Goal: Transaction & Acquisition: Purchase product/service

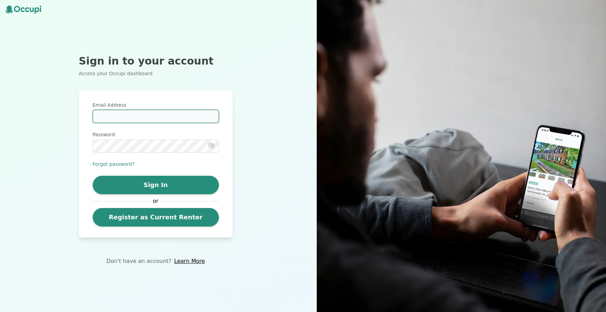
click at [157, 118] on input "Email Address" at bounding box center [156, 116] width 126 height 13
type input "**********"
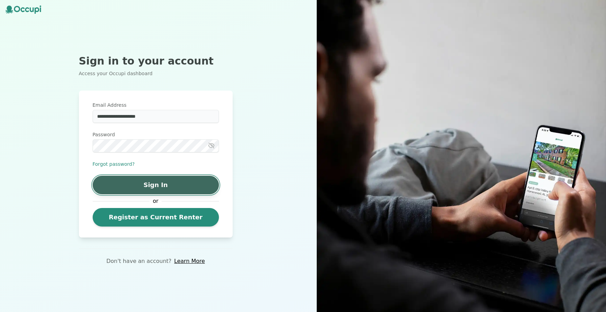
click at [159, 188] on button "Sign In" at bounding box center [156, 185] width 126 height 19
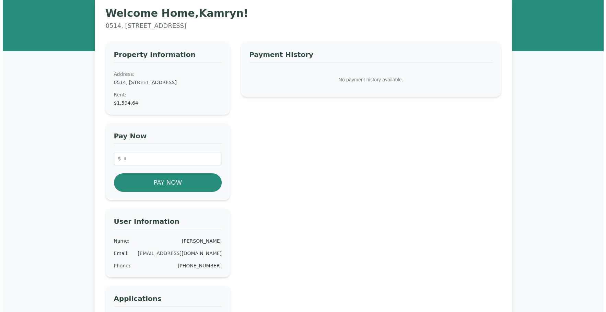
scroll to position [57, 0]
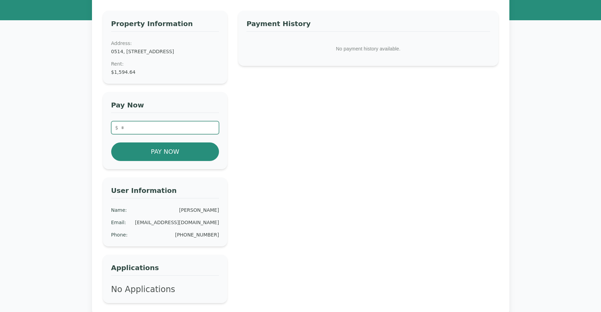
click at [182, 134] on input "number" at bounding box center [165, 127] width 108 height 13
type input "*******"
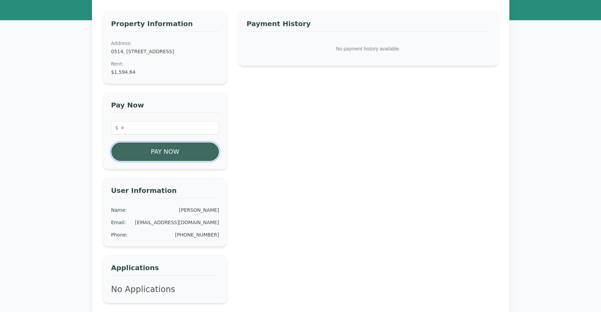
click at [186, 157] on button "Pay Now" at bounding box center [165, 152] width 108 height 19
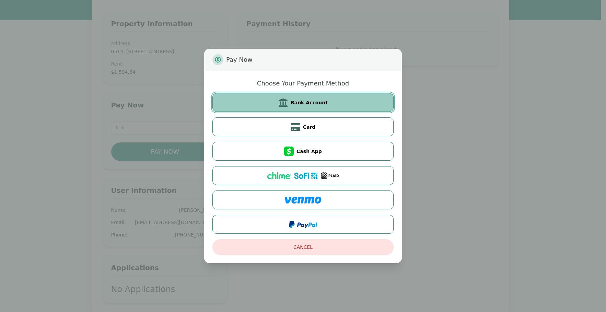
click at [330, 104] on button "Bank Account" at bounding box center [303, 102] width 181 height 19
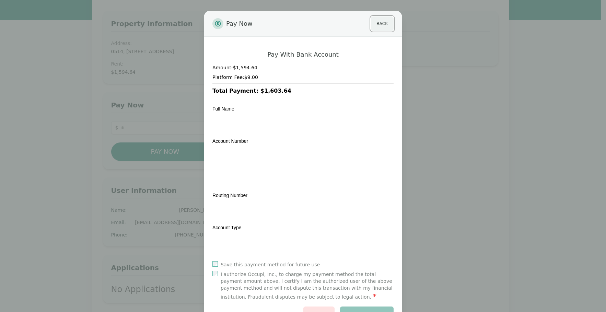
click at [381, 24] on button "Back" at bounding box center [382, 23] width 23 height 14
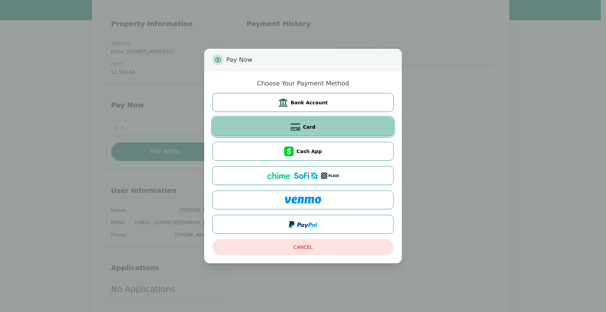
click at [288, 125] on button "Card" at bounding box center [303, 126] width 181 height 19
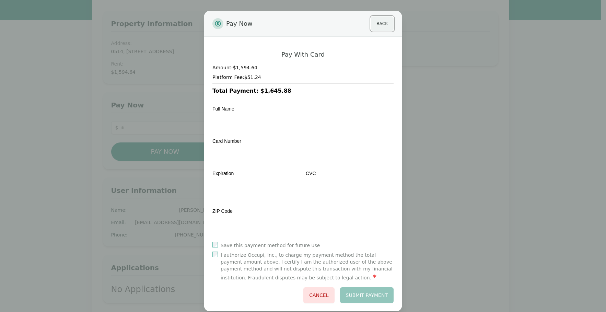
click at [383, 28] on button "Back" at bounding box center [382, 23] width 23 height 14
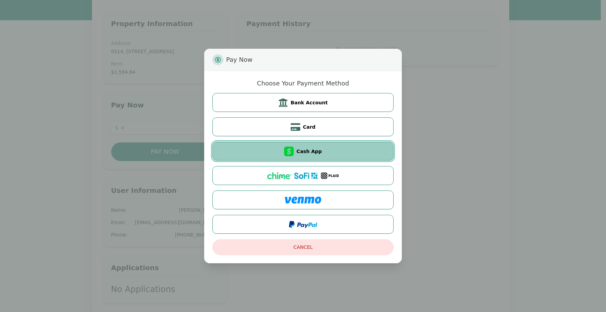
click at [315, 151] on span "Cash App" at bounding box center [309, 151] width 25 height 7
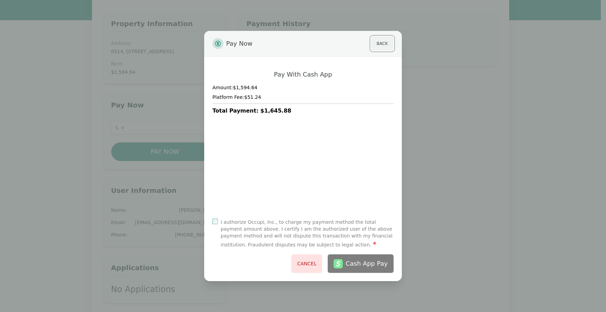
click at [388, 42] on button "Back" at bounding box center [382, 43] width 23 height 14
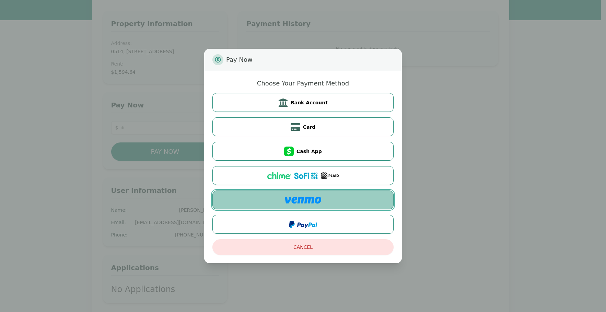
click at [355, 200] on button at bounding box center [303, 200] width 181 height 19
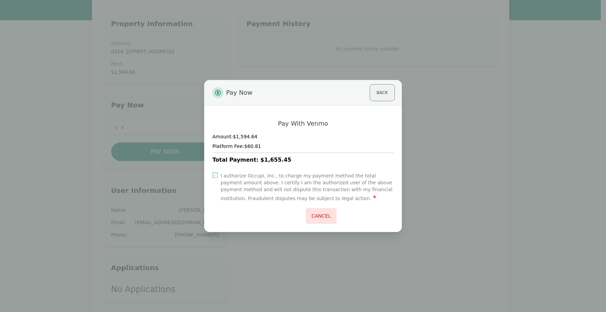
click at [382, 92] on button "Back" at bounding box center [382, 93] width 23 height 14
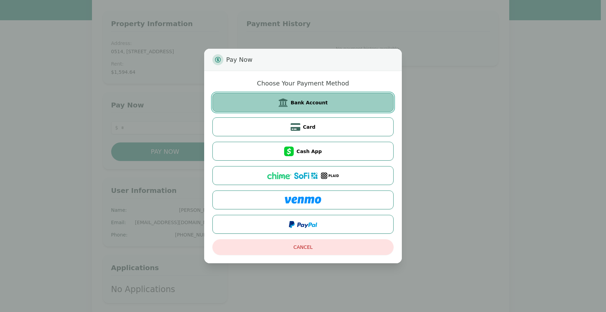
click at [386, 99] on button "Bank Account" at bounding box center [303, 102] width 181 height 19
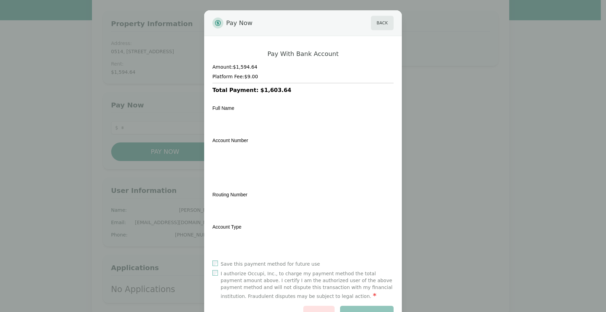
scroll to position [0, 0]
click at [374, 23] on button "Back" at bounding box center [382, 23] width 23 height 14
